Goal: Navigation & Orientation: Find specific page/section

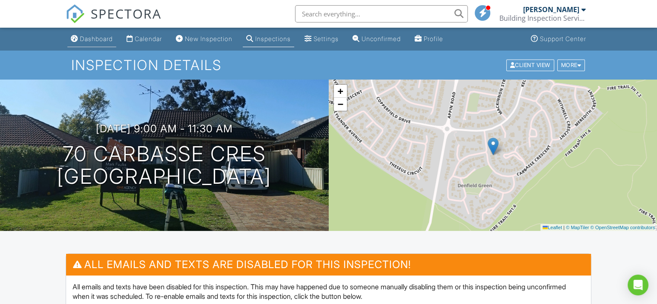
click at [82, 36] on div "Dashboard" at bounding box center [96, 38] width 33 height 7
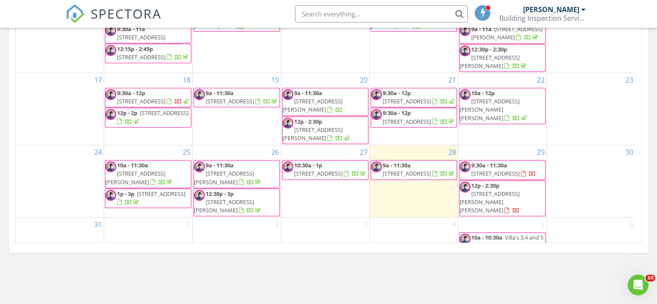
scroll to position [518, 0]
